Goal: Transaction & Acquisition: Purchase product/service

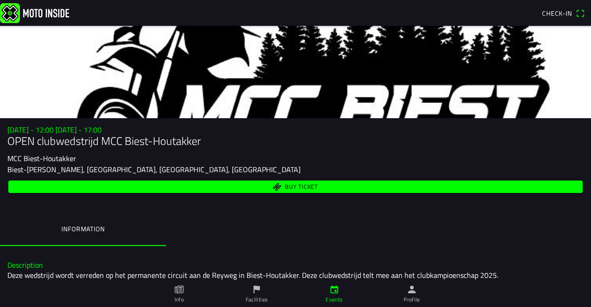
click at [310, 186] on span "Buy ticket" at bounding box center [301, 187] width 33 height 6
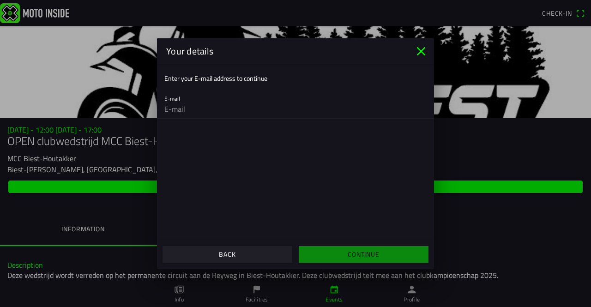
click at [210, 78] on ion-label "Enter your E-mail address to continue" at bounding box center [215, 78] width 103 height 10
click at [184, 115] on input "email" at bounding box center [295, 109] width 262 height 18
type input "[EMAIL_ADDRESS][DOMAIN_NAME]"
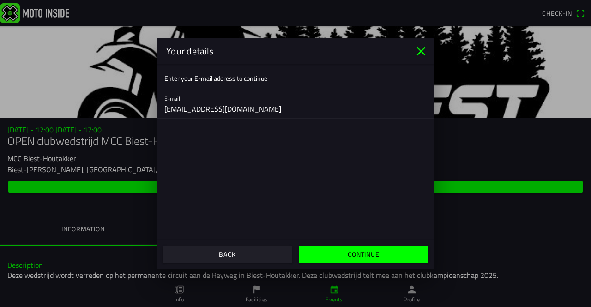
click at [213, 76] on ion-label "Enter your E-mail address to continue" at bounding box center [215, 78] width 103 height 10
click at [0, 0] on slot "Continue" at bounding box center [0, 0] width 0 height 0
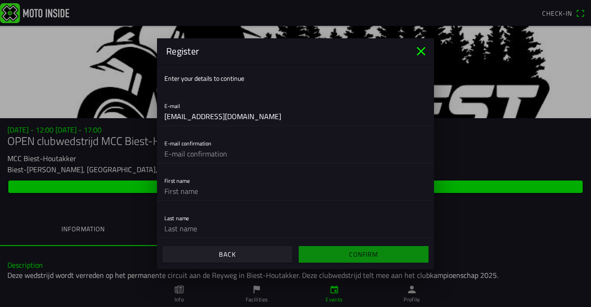
click at [221, 154] on input "text" at bounding box center [295, 154] width 262 height 18
type input "[EMAIL_ADDRESS][DOMAIN_NAME]"
type input "Sigurdur"
type input "Stefánsson"
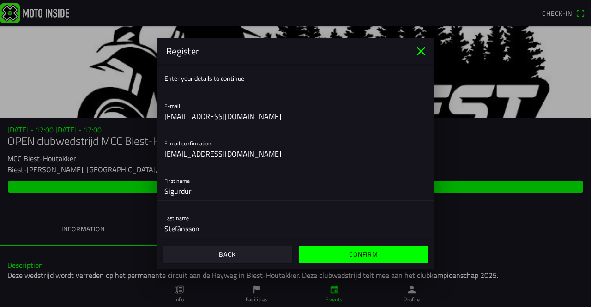
click at [217, 191] on input "Sigurdur" at bounding box center [295, 191] width 262 height 18
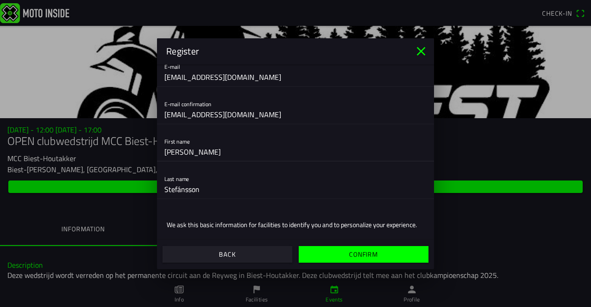
scroll to position [40, 0]
type input "[PERSON_NAME]"
click at [212, 169] on div "Last name Stefánsson" at bounding box center [295, 184] width 262 height 30
click at [192, 178] on div "Last name Stefánsson" at bounding box center [295, 184] width 262 height 30
click at [190, 181] on input "Stefánsson" at bounding box center [295, 189] width 262 height 18
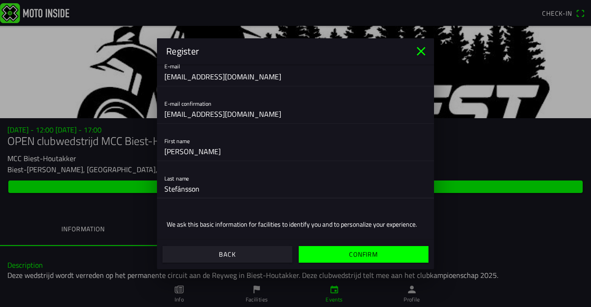
click at [223, 186] on input "Stefánsson" at bounding box center [295, 189] width 262 height 18
type input "S"
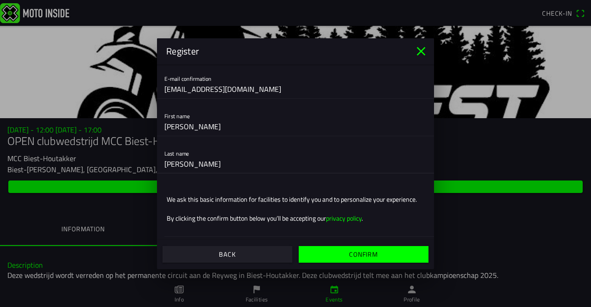
type input "[PERSON_NAME]"
click at [0, 0] on slot "Confirm" at bounding box center [0, 0] width 0 height 0
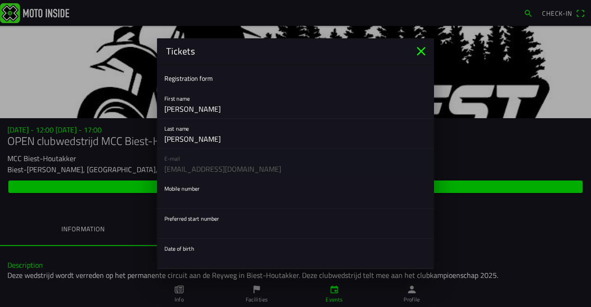
click at [203, 194] on input "text" at bounding box center [295, 199] width 262 height 18
type input "[PHONE_NUMBER]"
click at [233, 225] on input "text" at bounding box center [295, 229] width 262 height 18
type input "4"
type input "148"
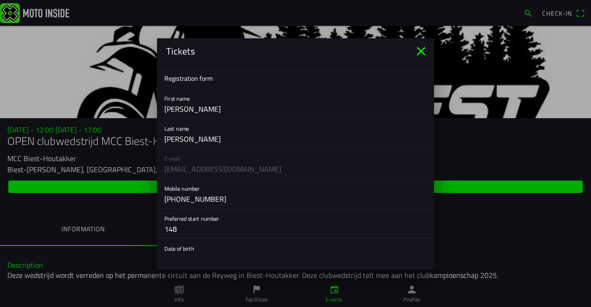
click at [220, 247] on button "button" at bounding box center [299, 254] width 270 height 30
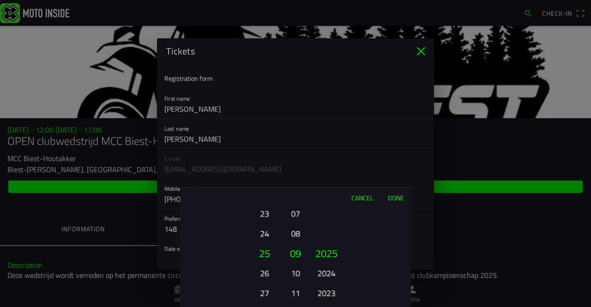
click at [265, 216] on button "23" at bounding box center [264, 214] width 25 height 16
click at [264, 220] on button "21" at bounding box center [264, 214] width 25 height 16
click at [264, 220] on button "19" at bounding box center [264, 214] width 25 height 16
click at [264, 221] on button "17" at bounding box center [264, 214] width 25 height 16
click at [264, 221] on button "15" at bounding box center [264, 214] width 25 height 16
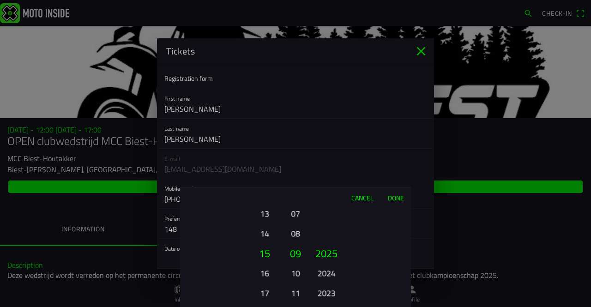
click at [264, 221] on button "13" at bounding box center [264, 214] width 25 height 16
click at [266, 213] on button "11" at bounding box center [264, 214] width 25 height 16
click at [297, 288] on button "11" at bounding box center [295, 293] width 13 height 16
click at [328, 292] on button "2023" at bounding box center [326, 293] width 25 height 16
click at [323, 291] on button "2021" at bounding box center [326, 293] width 25 height 16
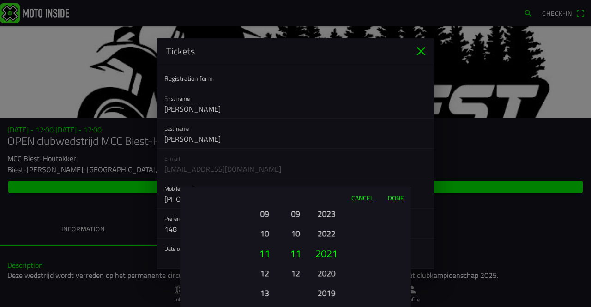
click at [323, 291] on button "2019" at bounding box center [326, 293] width 25 height 16
click at [323, 291] on button "2017" at bounding box center [326, 293] width 25 height 16
click at [323, 291] on button "2015" at bounding box center [326, 293] width 25 height 16
click at [323, 291] on button "2013" at bounding box center [326, 293] width 25 height 16
click at [331, 291] on button "2011" at bounding box center [326, 293] width 25 height 16
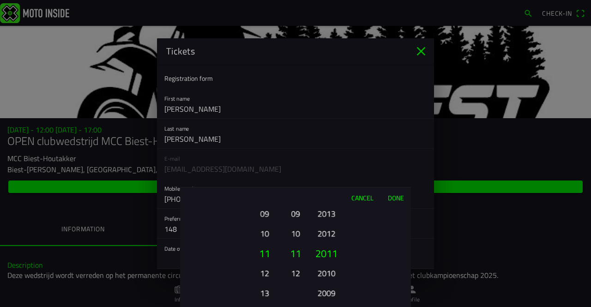
click at [393, 197] on button "Done" at bounding box center [396, 197] width 30 height 20
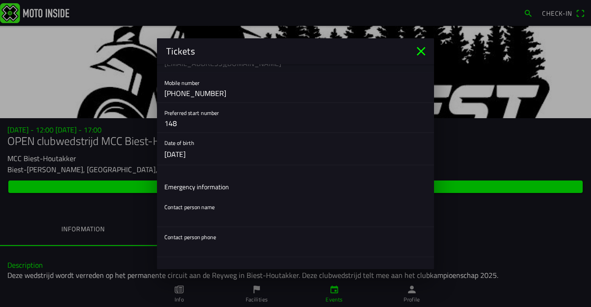
scroll to position [107, 0]
click at [226, 224] on input "text" at bounding box center [295, 216] width 262 height 18
type input "[PERSON_NAME]"
click at [165, 244] on input "8996345" at bounding box center [295, 246] width 262 height 18
type input "[PHONE_NUMBER]"
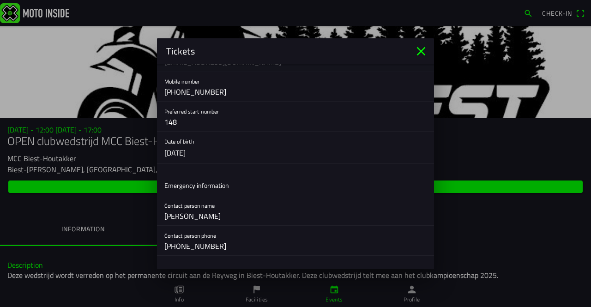
scroll to position [212, 0]
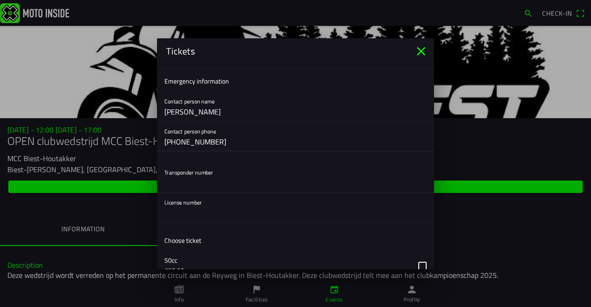
click at [189, 186] on input "text" at bounding box center [295, 183] width 262 height 18
type input "0000"
click at [182, 210] on input "text" at bounding box center [295, 213] width 262 height 18
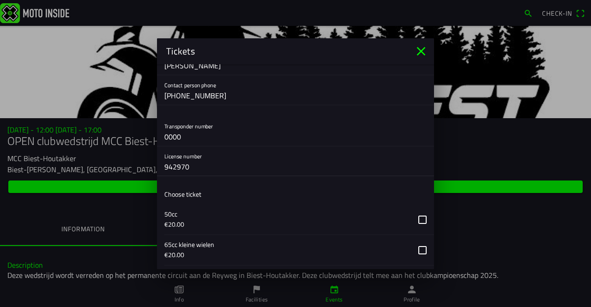
type input "942970"
click at [218, 227] on button "button" at bounding box center [299, 220] width 270 height 30
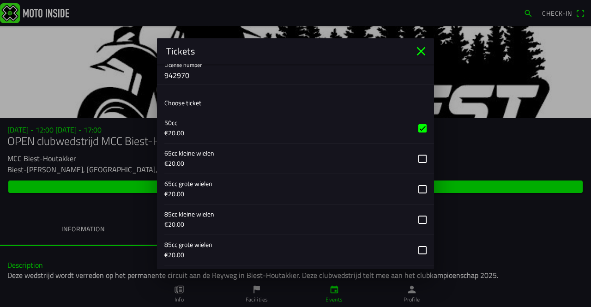
scroll to position [349, 0]
click at [414, 217] on button "button" at bounding box center [299, 220] width 270 height 30
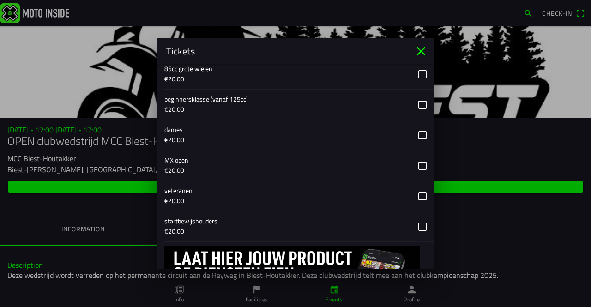
scroll to position [572, 0]
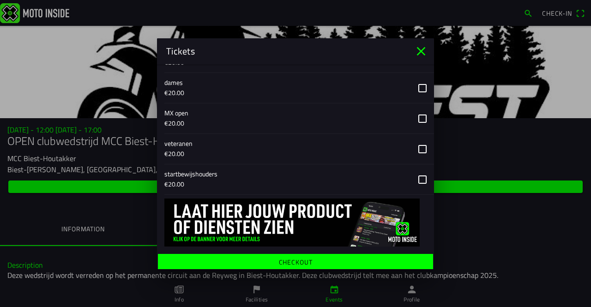
click at [314, 256] on span "Checkout" at bounding box center [295, 262] width 261 height 17
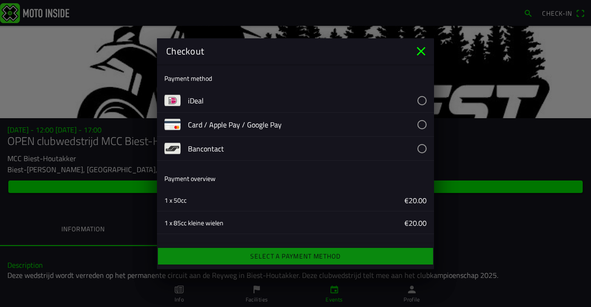
click at [261, 123] on button "button" at bounding box center [311, 125] width 246 height 24
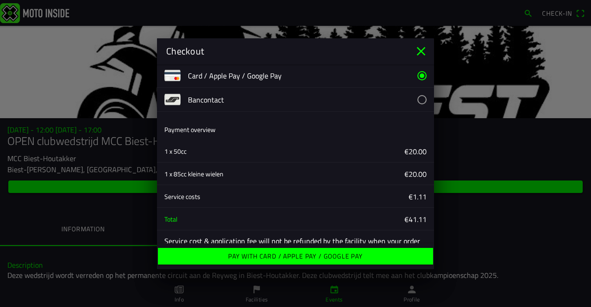
scroll to position [0, 0]
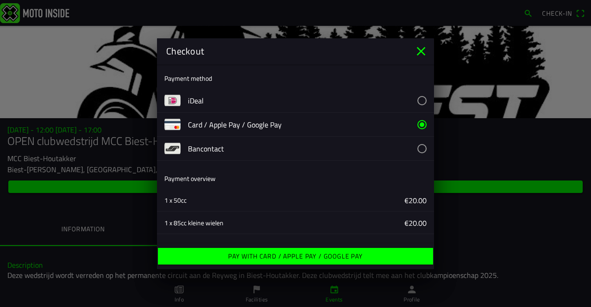
click at [423, 47] on icon "close" at bounding box center [421, 51] width 15 height 15
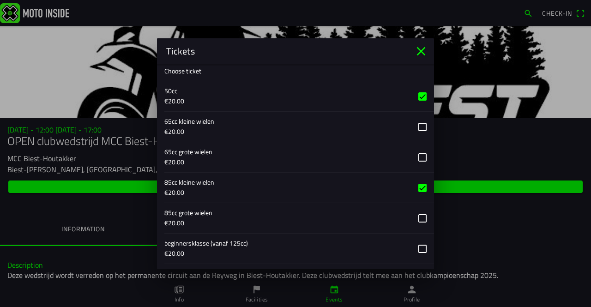
scroll to position [381, 0]
click at [419, 92] on button "button" at bounding box center [299, 97] width 270 height 30
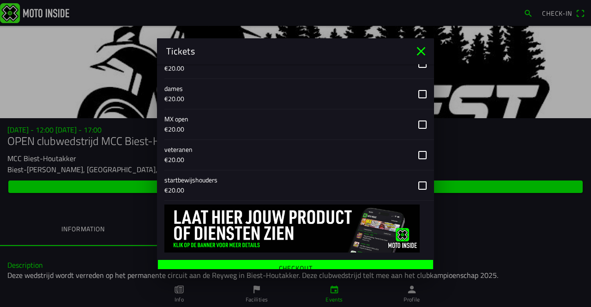
scroll to position [572, 0]
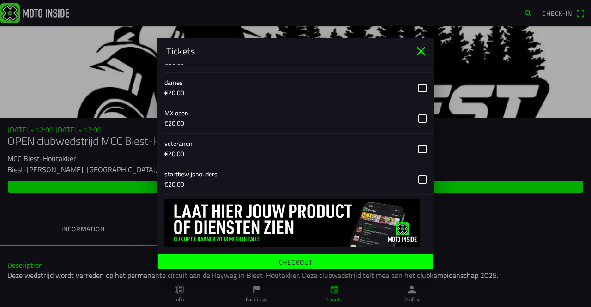
click at [325, 254] on span "Checkout" at bounding box center [295, 262] width 261 height 17
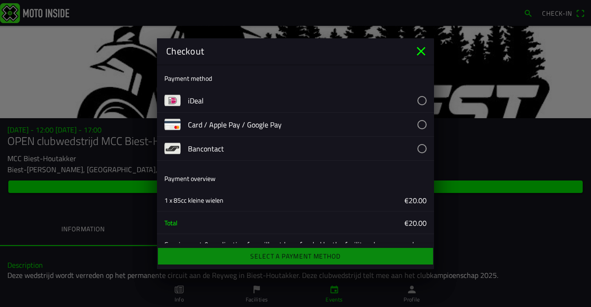
scroll to position [26, 0]
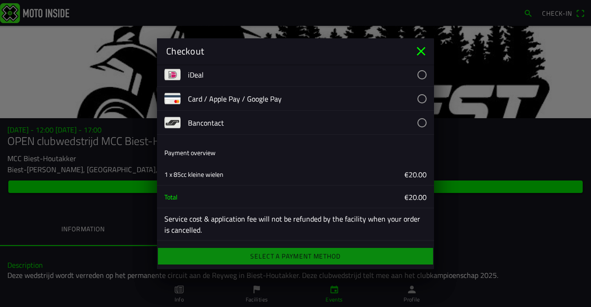
click at [354, 258] on div "Select a payment method" at bounding box center [295, 256] width 277 height 20
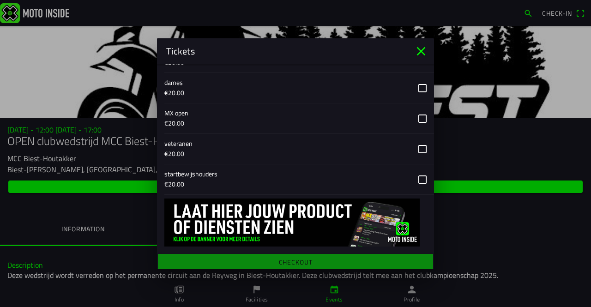
click at [25, 209] on ion-backdrop at bounding box center [295, 153] width 591 height 307
click at [284, 258] on main "Registration form First name [PERSON_NAME] Last name [PERSON_NAME] E-mail [EMAI…" at bounding box center [295, 166] width 277 height 205
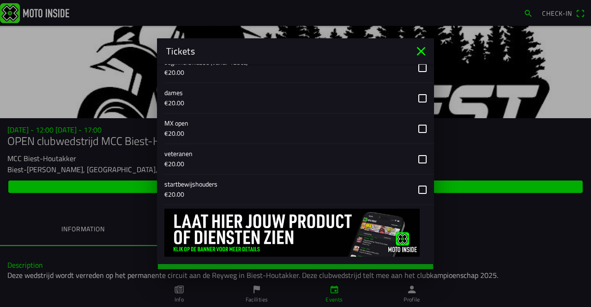
scroll to position [572, 0]
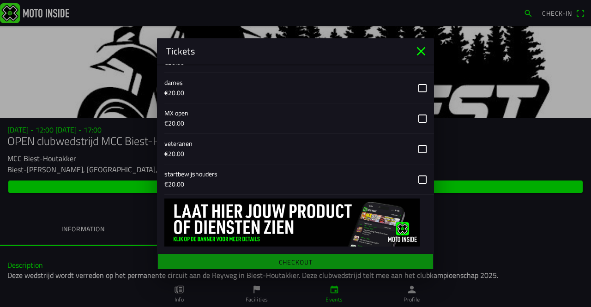
click at [288, 260] on main "Registration form First name [PERSON_NAME] Last name [PERSON_NAME] E-mail [EMAI…" at bounding box center [295, 166] width 277 height 205
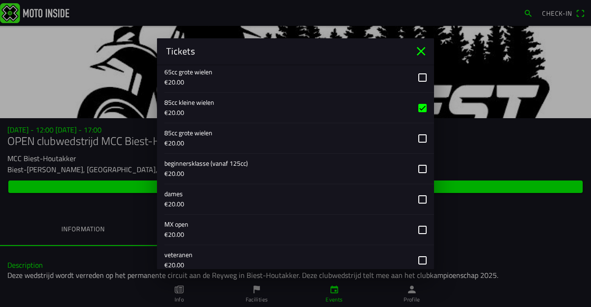
scroll to position [460, 0]
click at [415, 105] on button "button" at bounding box center [299, 108] width 270 height 30
click at [416, 137] on button "button" at bounding box center [299, 139] width 270 height 30
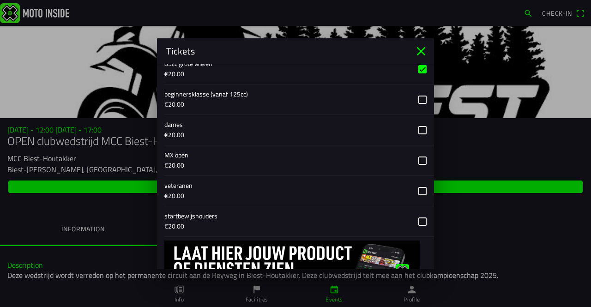
scroll to position [572, 0]
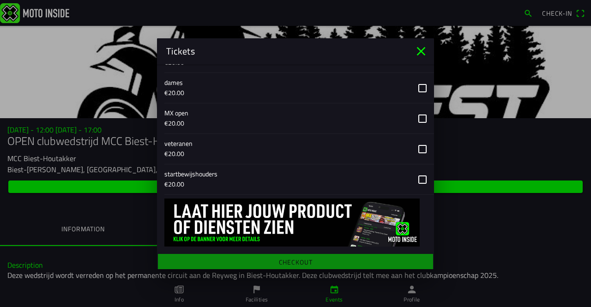
click at [313, 256] on main "Registration form First name [PERSON_NAME] Last name [PERSON_NAME] E-mail [EMAI…" at bounding box center [295, 166] width 277 height 205
click at [313, 259] on main "Registration form First name [PERSON_NAME] Last name [PERSON_NAME] E-mail [EMAI…" at bounding box center [295, 166] width 277 height 205
click at [422, 53] on icon "close" at bounding box center [421, 51] width 15 height 15
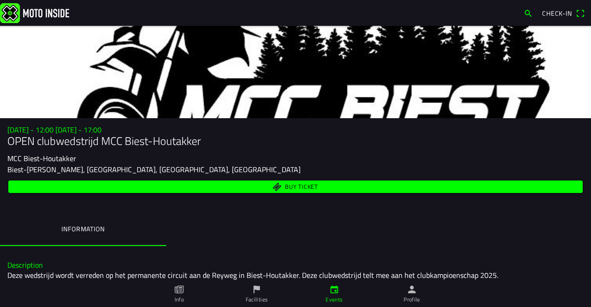
click at [285, 186] on span "Buy ticket" at bounding box center [301, 187] width 33 height 6
click at [417, 299] on ion-label "Profile" at bounding box center [412, 300] width 17 height 8
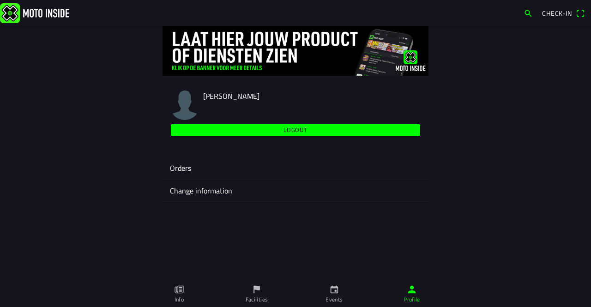
click at [183, 166] on ion-label "Orders" at bounding box center [295, 168] width 251 height 11
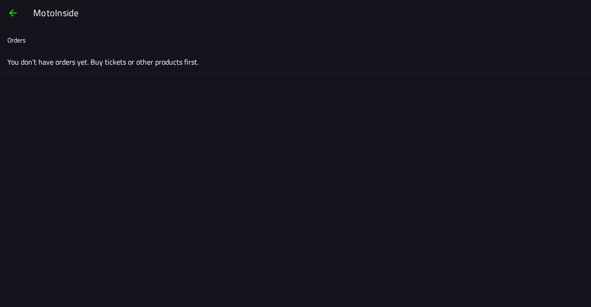
click at [13, 15] on span "button" at bounding box center [12, 13] width 11 height 22
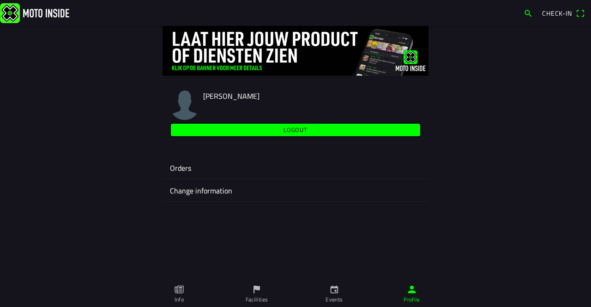
click at [8, 9] on img at bounding box center [34, 13] width 69 height 20
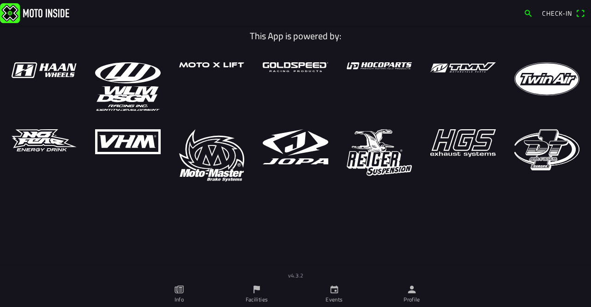
click at [14, 20] on img at bounding box center [34, 13] width 69 height 20
click at [6, 8] on img at bounding box center [34, 13] width 69 height 20
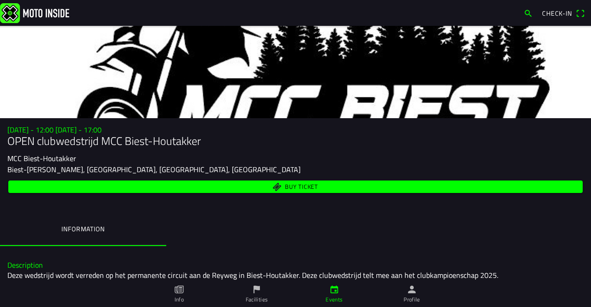
click at [295, 187] on span "Buy ticket" at bounding box center [301, 187] width 33 height 6
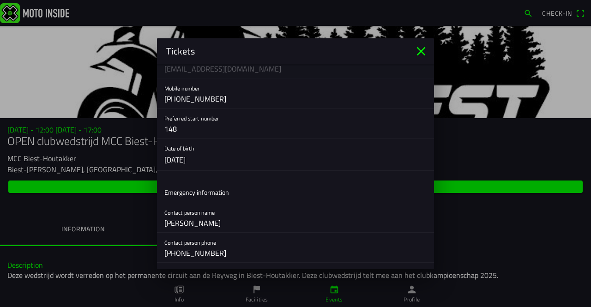
scroll to position [113, 0]
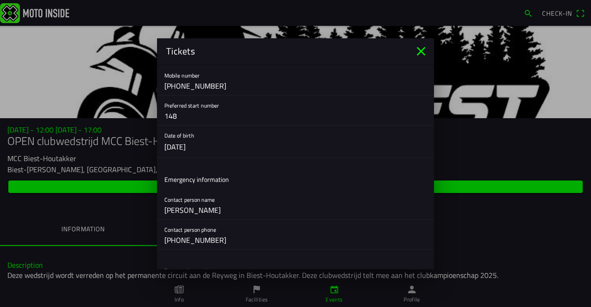
click at [170, 145] on button "button" at bounding box center [299, 142] width 270 height 32
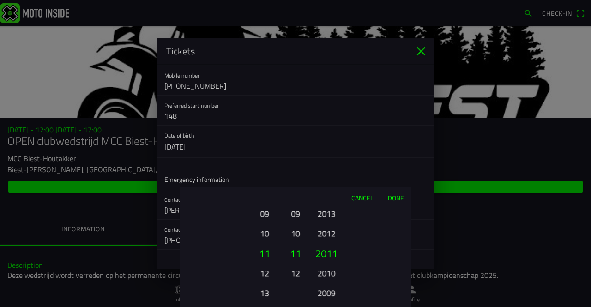
click at [267, 289] on button "13" at bounding box center [264, 293] width 25 height 16
click at [264, 292] on button "15" at bounding box center [264, 293] width 25 height 16
click at [394, 195] on button "Done" at bounding box center [396, 197] width 30 height 20
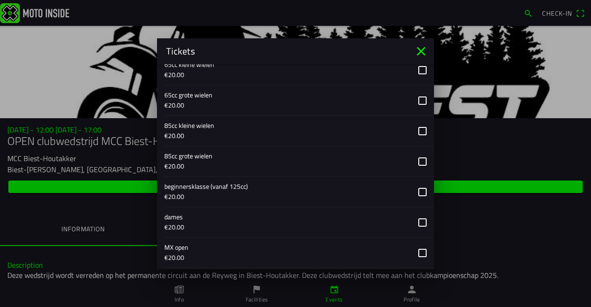
scroll to position [438, 0]
click at [414, 157] on button "button" at bounding box center [299, 161] width 270 height 30
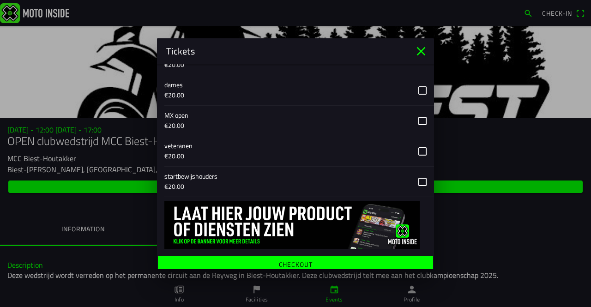
scroll to position [572, 0]
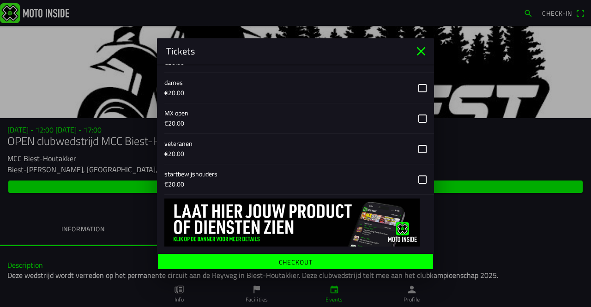
click at [300, 259] on ion-label "Checkout" at bounding box center [296, 262] width 34 height 6
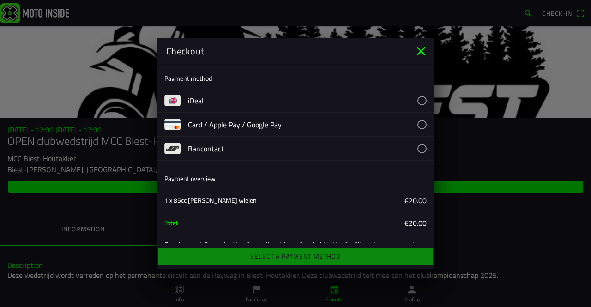
click at [319, 258] on div "Select a payment method" at bounding box center [295, 256] width 277 height 20
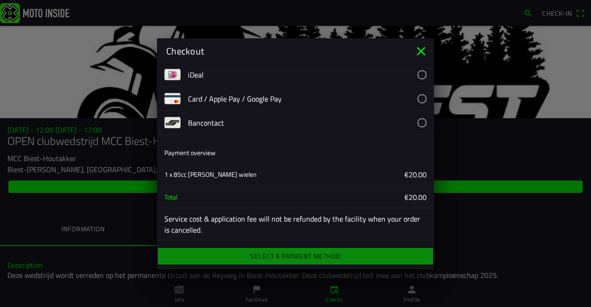
scroll to position [25, 0]
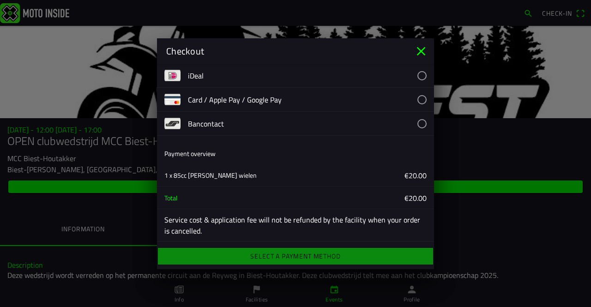
click at [316, 258] on div "Select a payment method" at bounding box center [295, 256] width 277 height 20
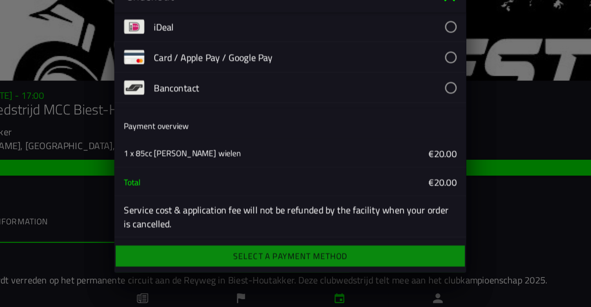
click at [415, 96] on button "button" at bounding box center [311, 100] width 246 height 24
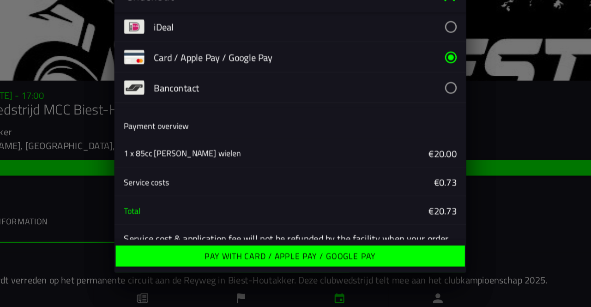
click at [315, 253] on ion-label "Pay with Card / Apple Pay / Google Pay" at bounding box center [295, 256] width 135 height 6
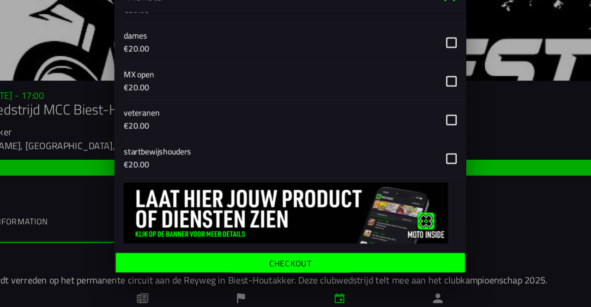
click at [315, 253] on main "Registration form First name [PERSON_NAME] Last name [PERSON_NAME] E-mail [EMAI…" at bounding box center [295, 166] width 277 height 205
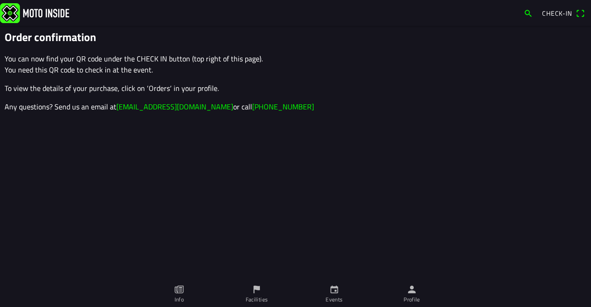
click at [553, 15] on span "Check-in" at bounding box center [557, 13] width 30 height 10
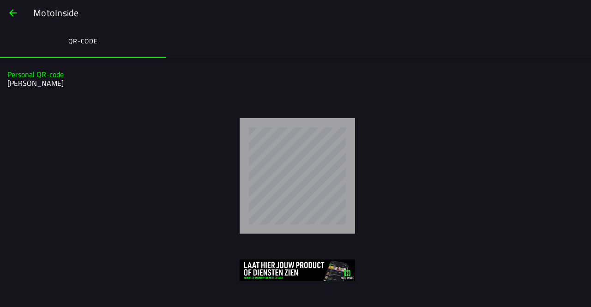
click at [16, 11] on span "button" at bounding box center [12, 13] width 11 height 22
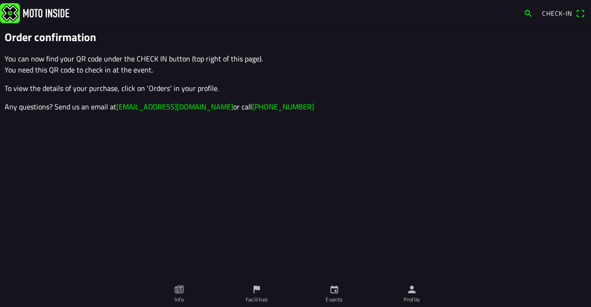
click at [416, 286] on icon "person" at bounding box center [412, 289] width 10 height 10
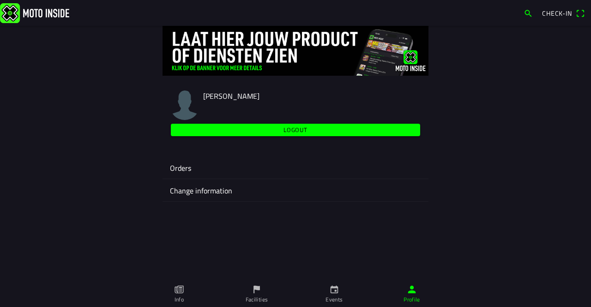
click at [182, 170] on ion-label "Orders" at bounding box center [295, 168] width 251 height 11
